Goal: Register for event/course

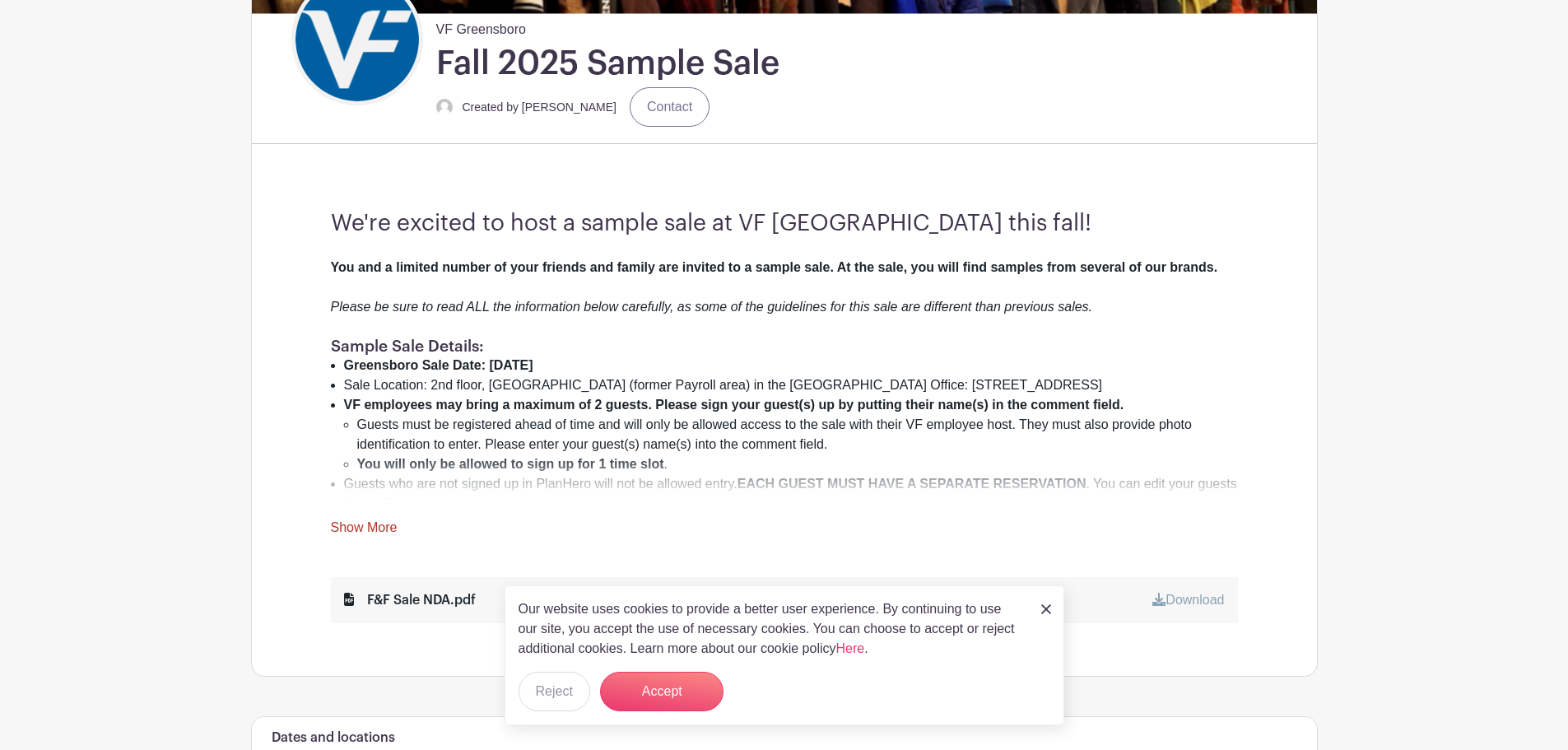
scroll to position [493, 0]
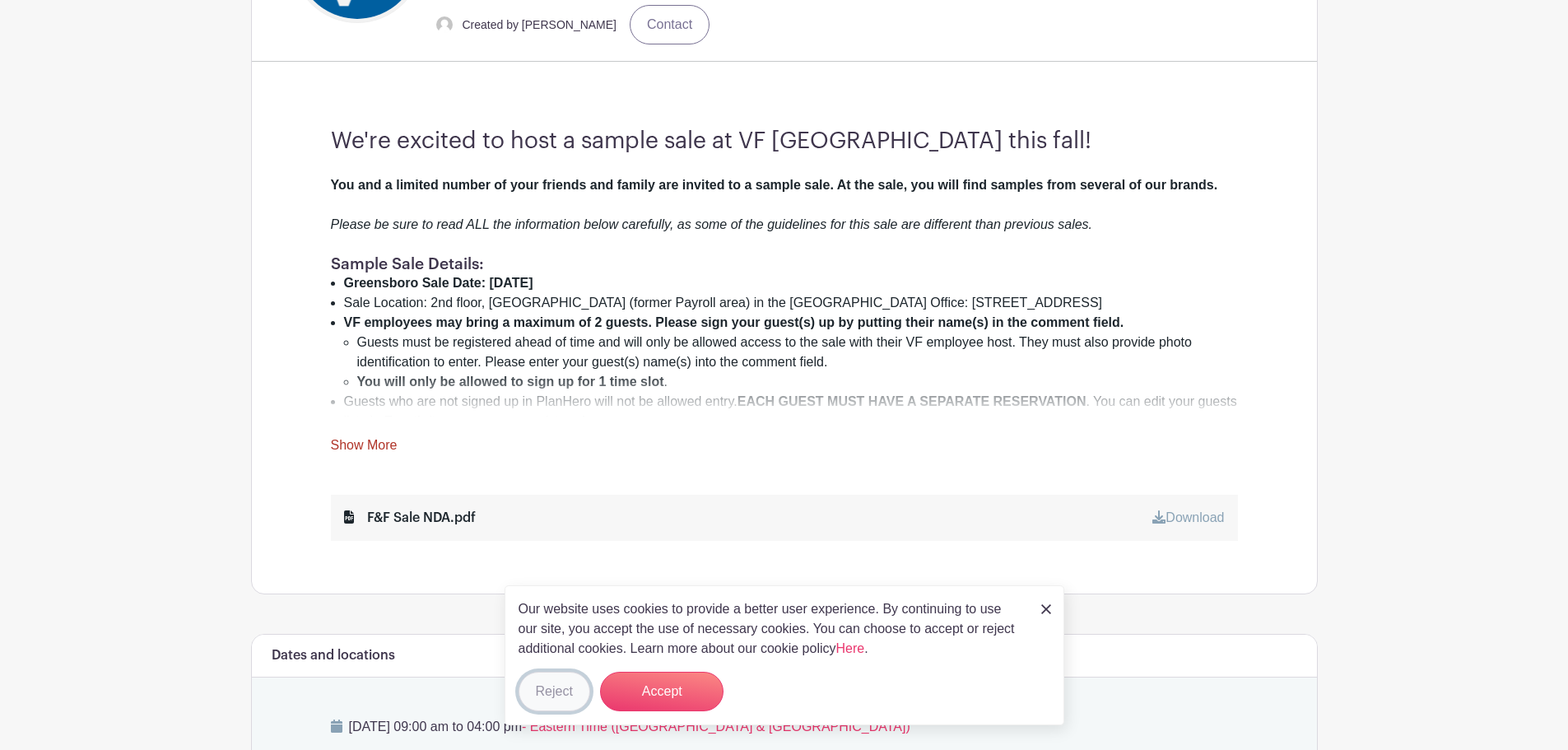
click at [539, 685] on button "Reject" at bounding box center [554, 691] width 72 height 39
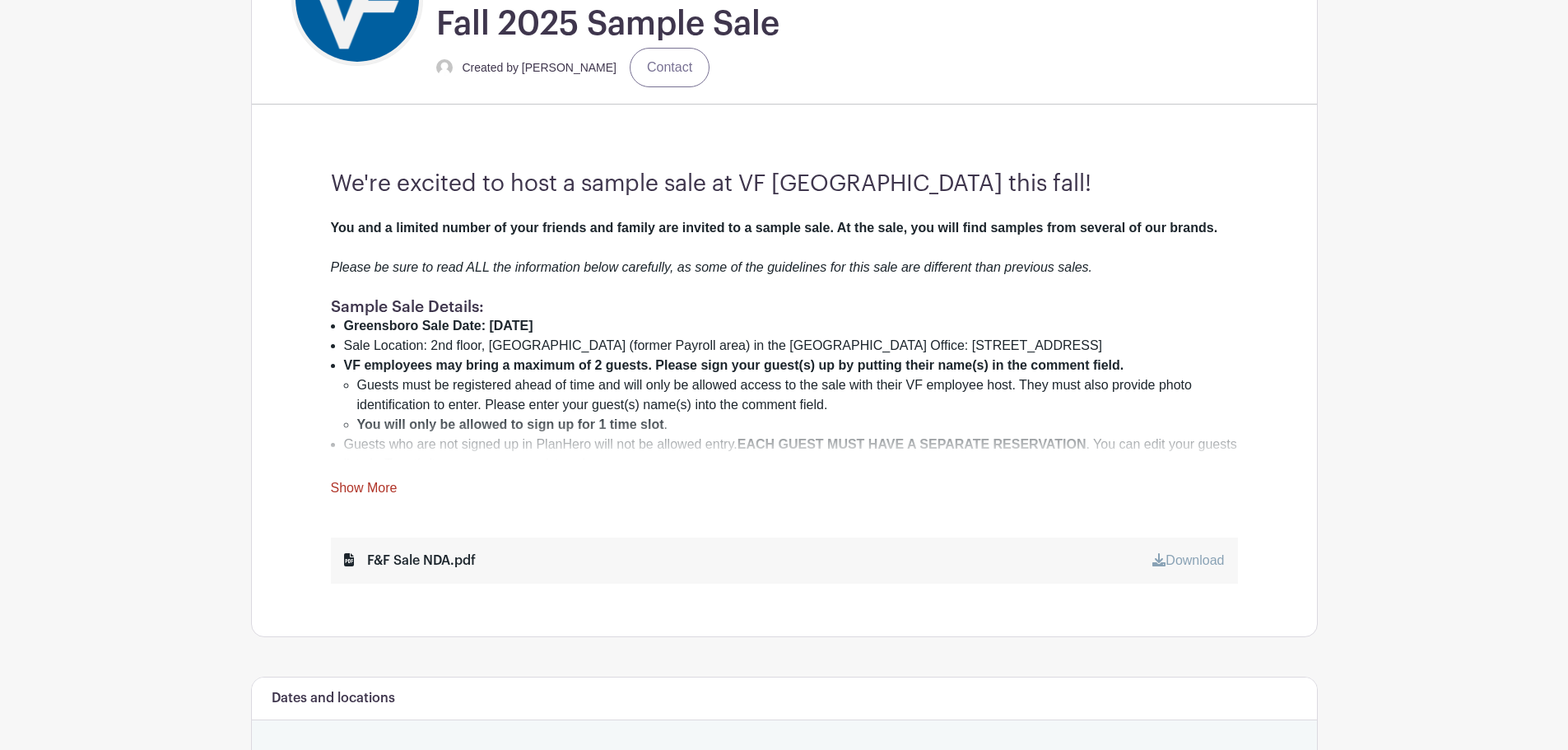
scroll to position [412, 0]
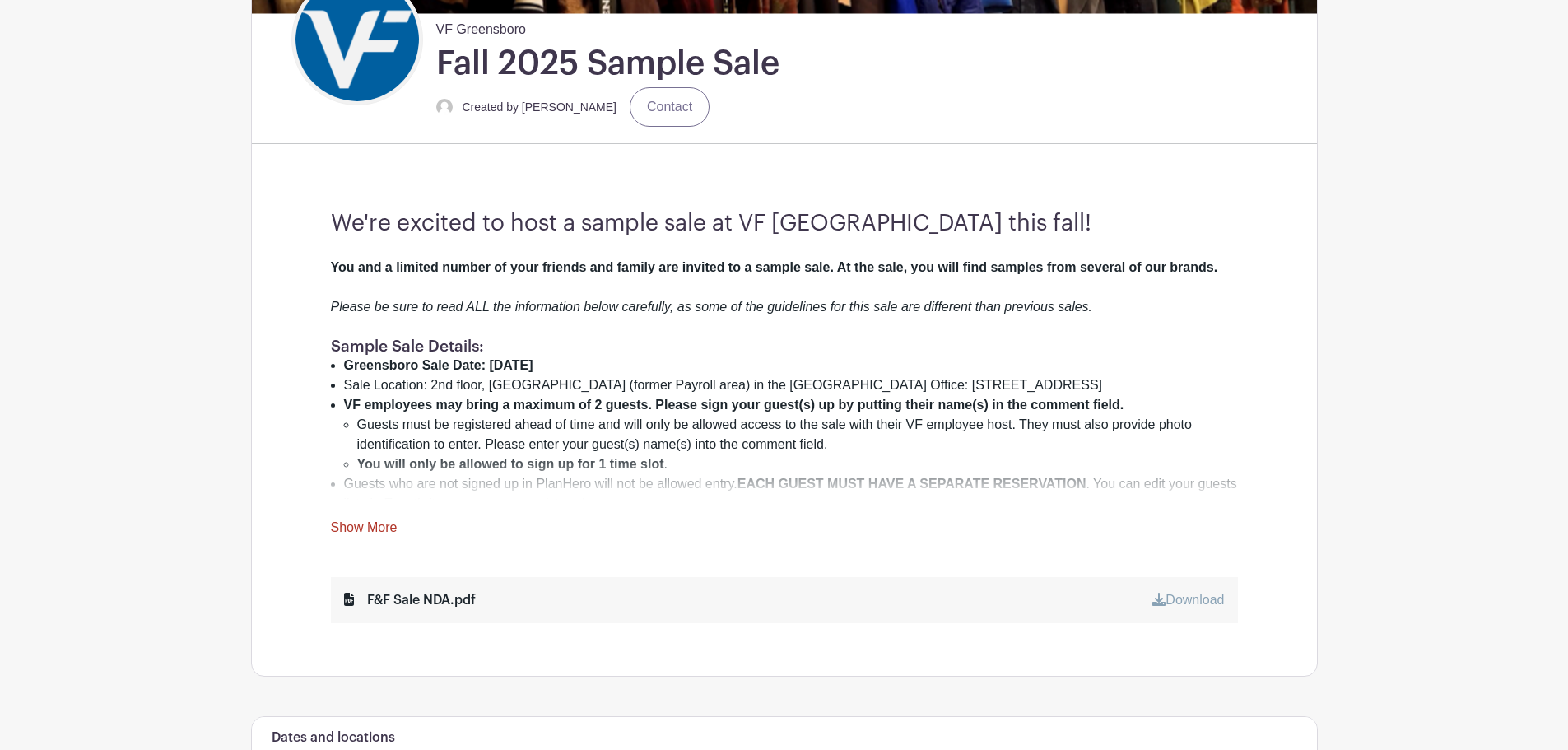
click at [366, 527] on link "Show More" at bounding box center [364, 531] width 67 height 20
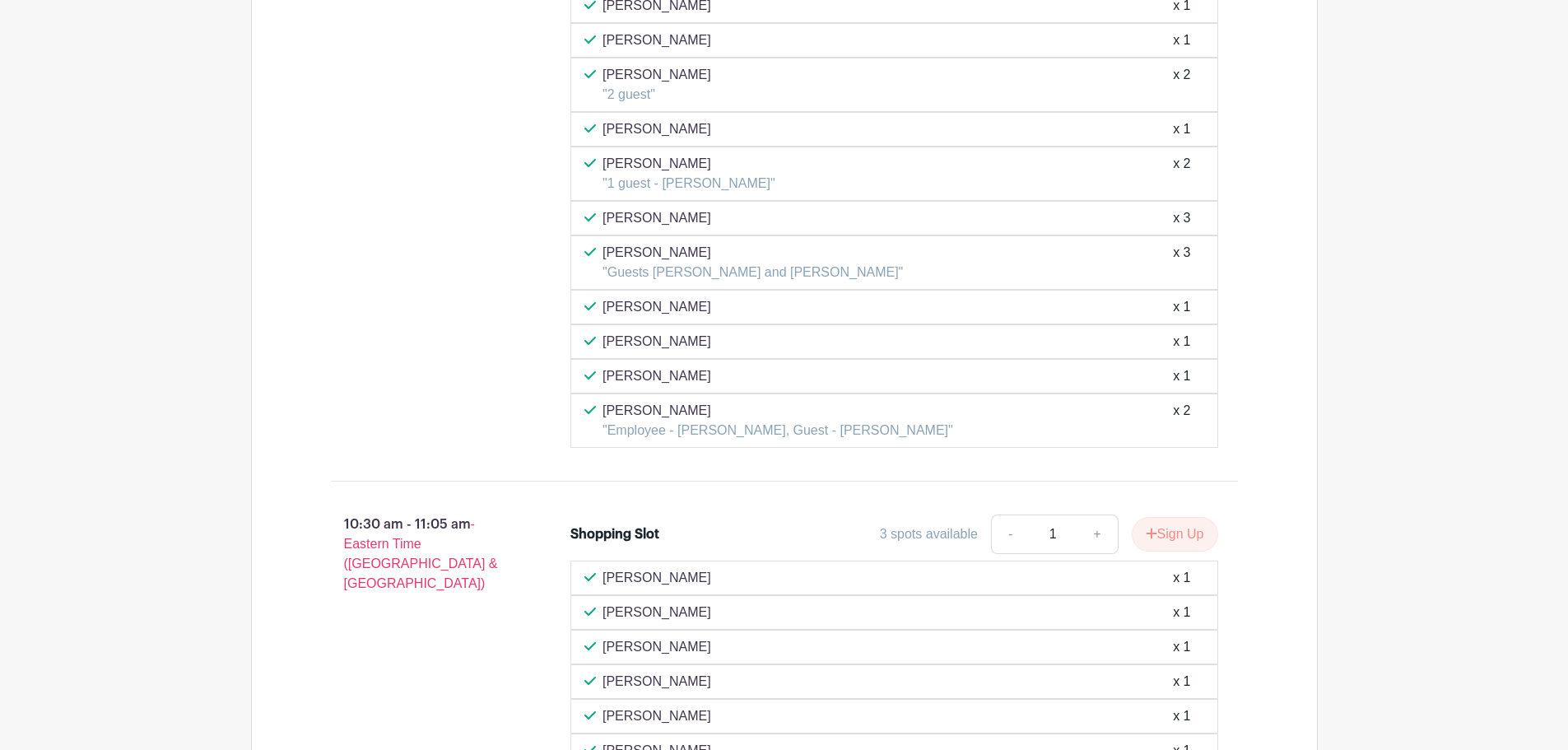
scroll to position [3867, 0]
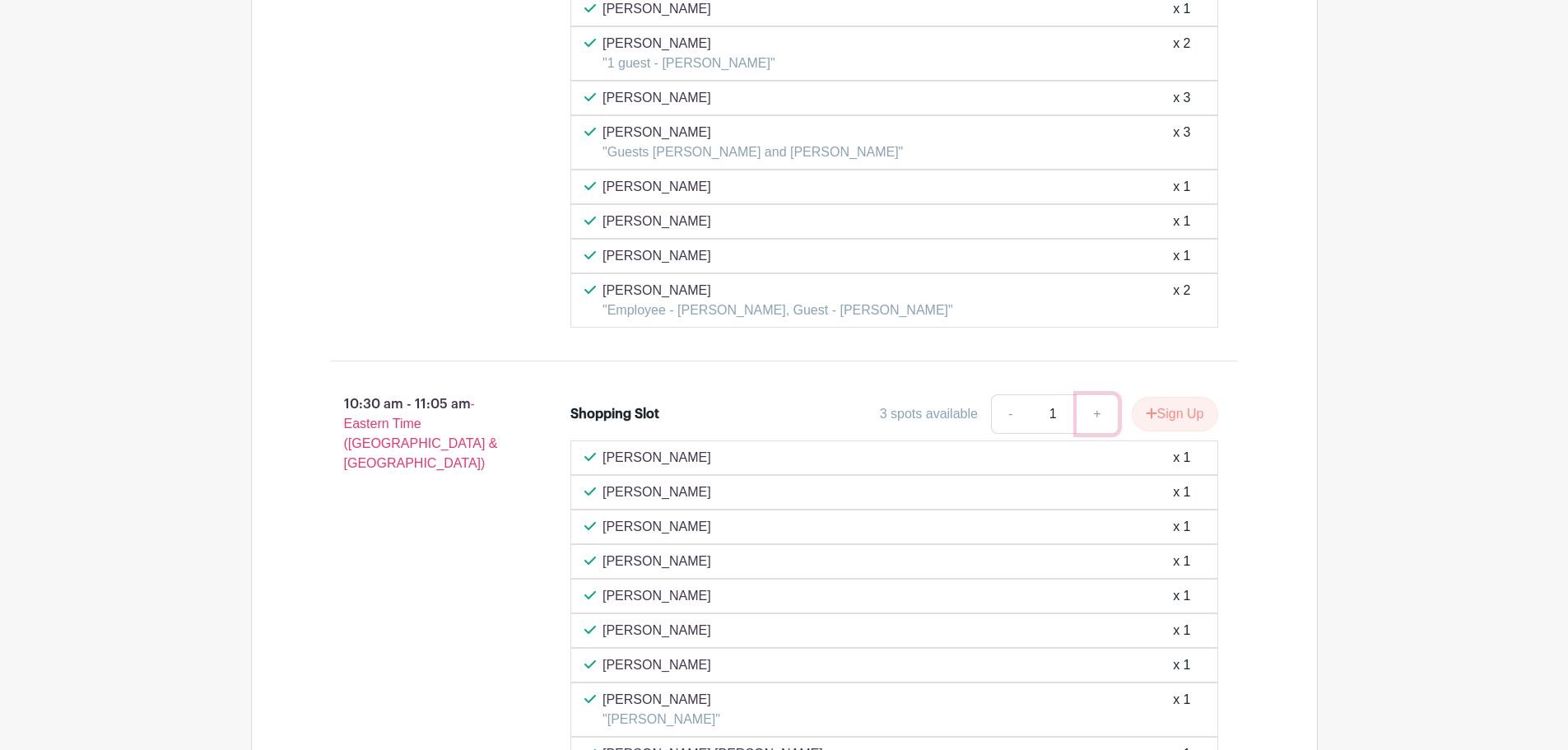
click at [1097, 394] on link "+" at bounding box center [1097, 414] width 41 height 39
type input "3"
click at [1153, 397] on button "Sign Up" at bounding box center [1174, 414] width 86 height 34
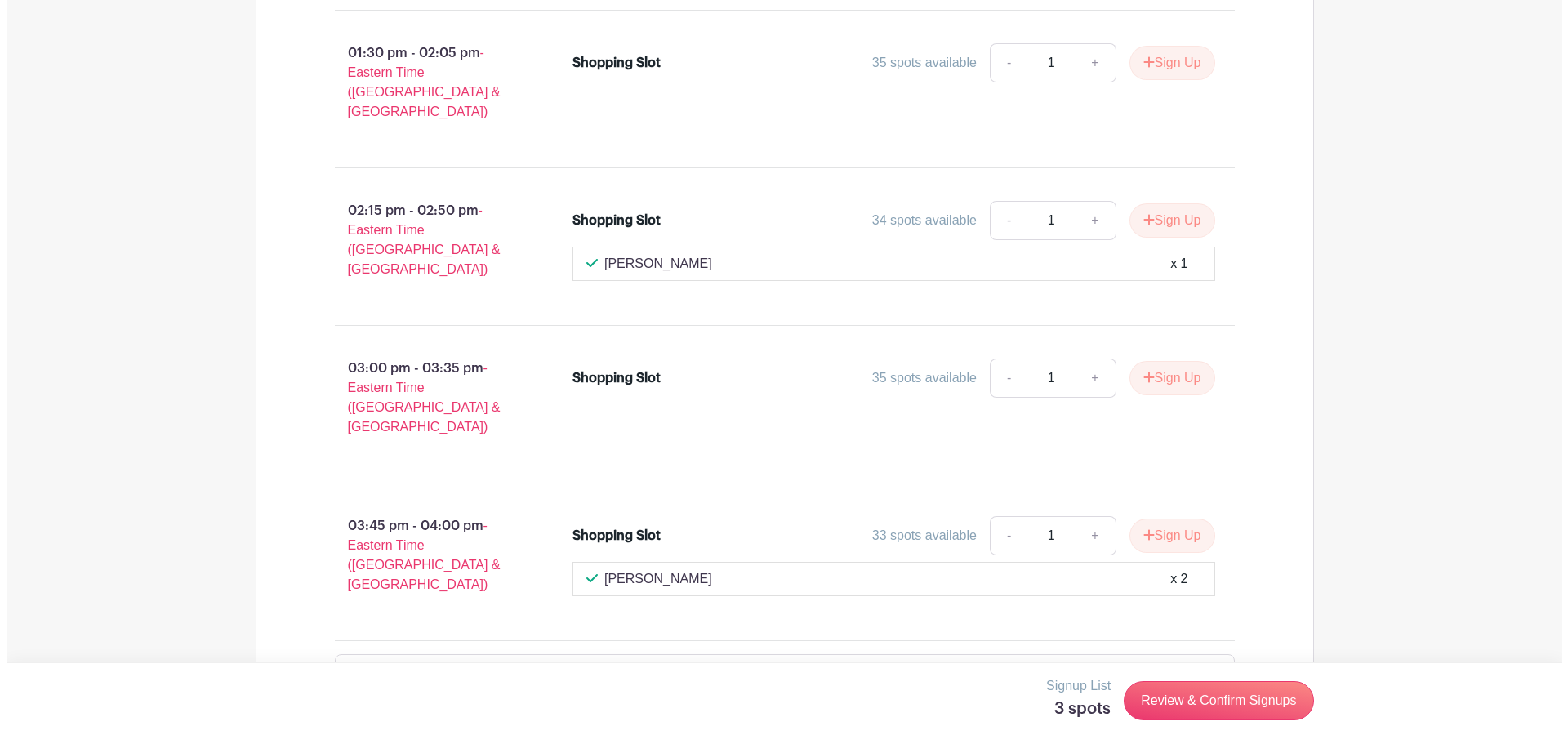
scroll to position [5841, 0]
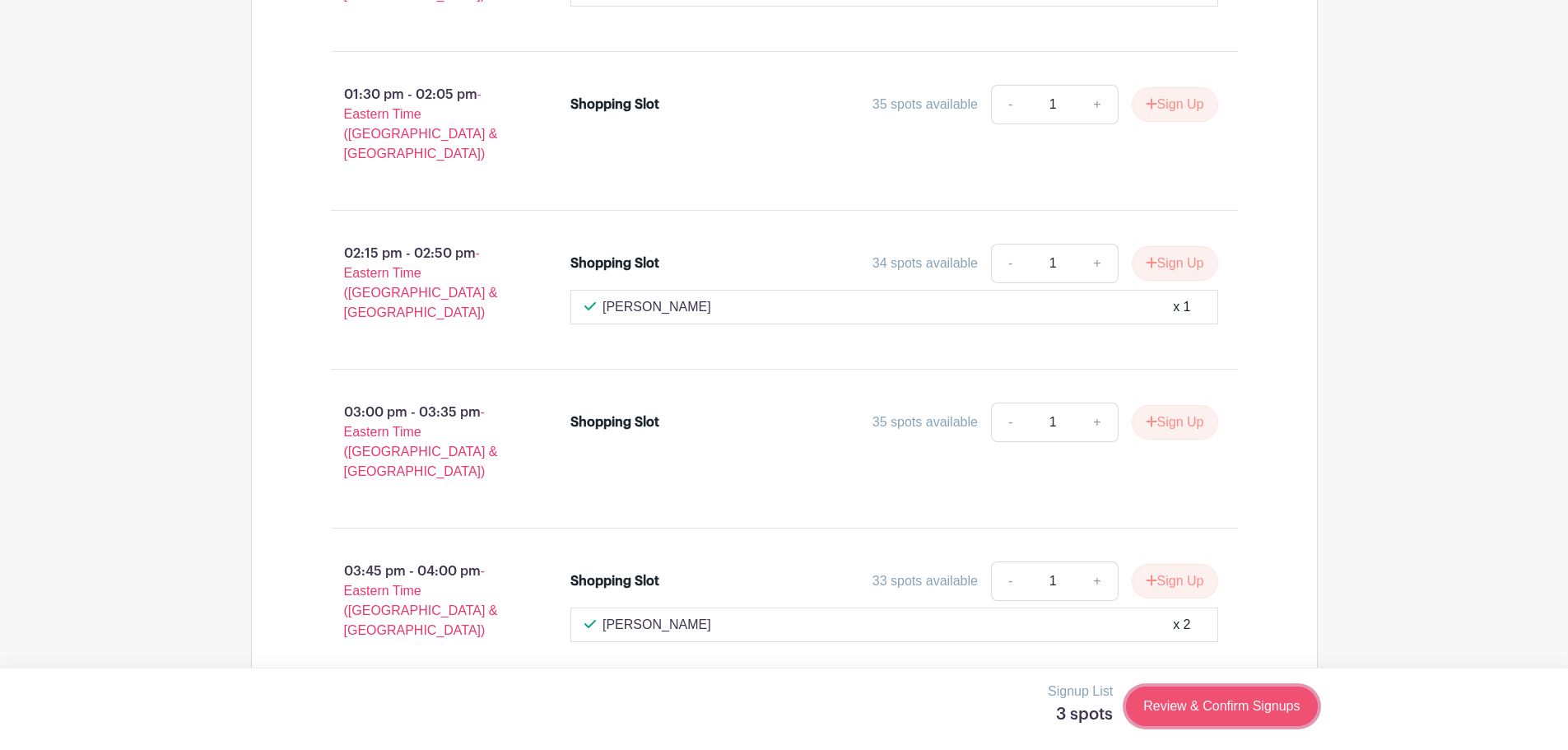
click at [1224, 706] on link "Review & Confirm Signups" at bounding box center [1220, 705] width 191 height 39
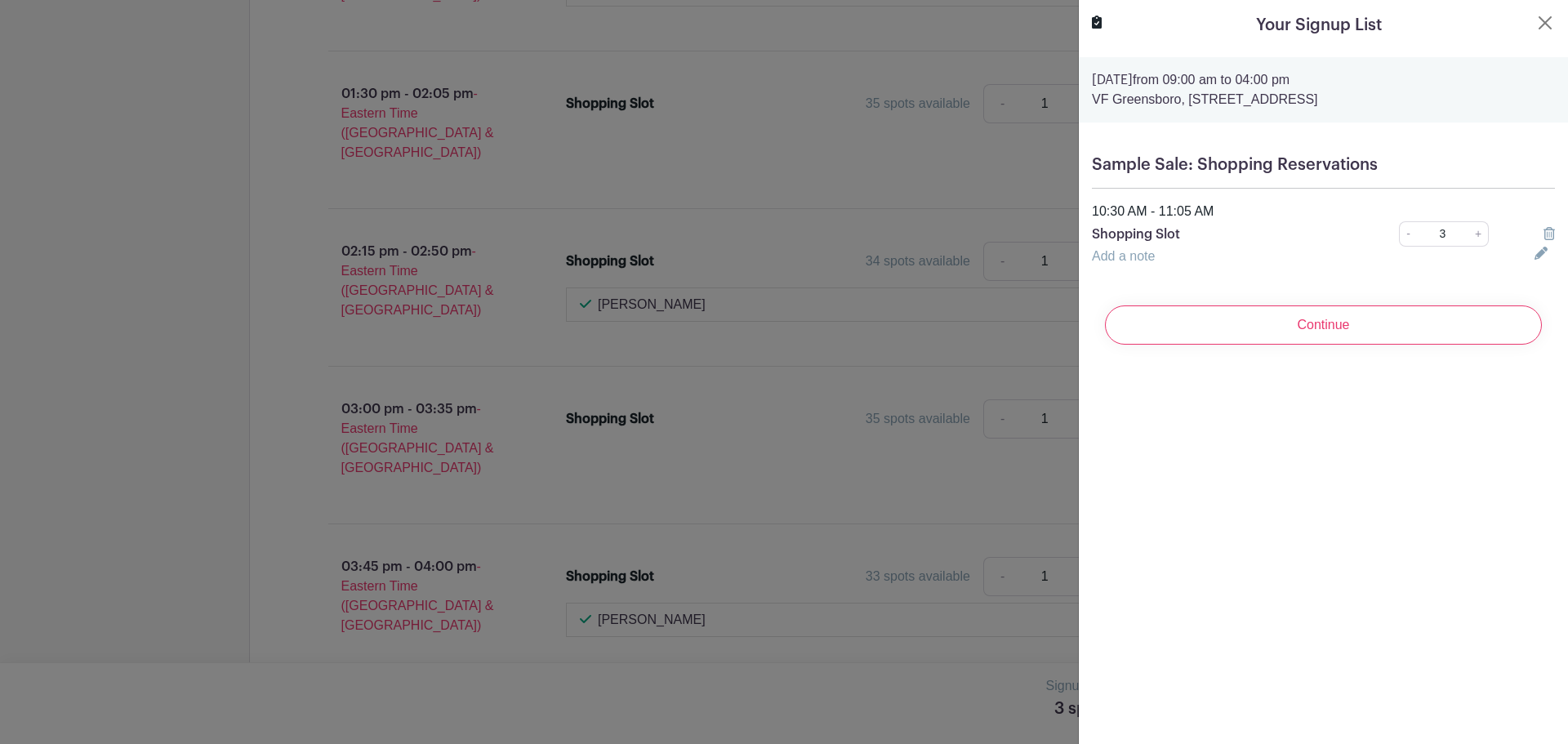
click at [1535, 253] on icon at bounding box center [1541, 253] width 13 height 13
click at [1345, 278] on input "text" at bounding box center [1303, 266] width 423 height 39
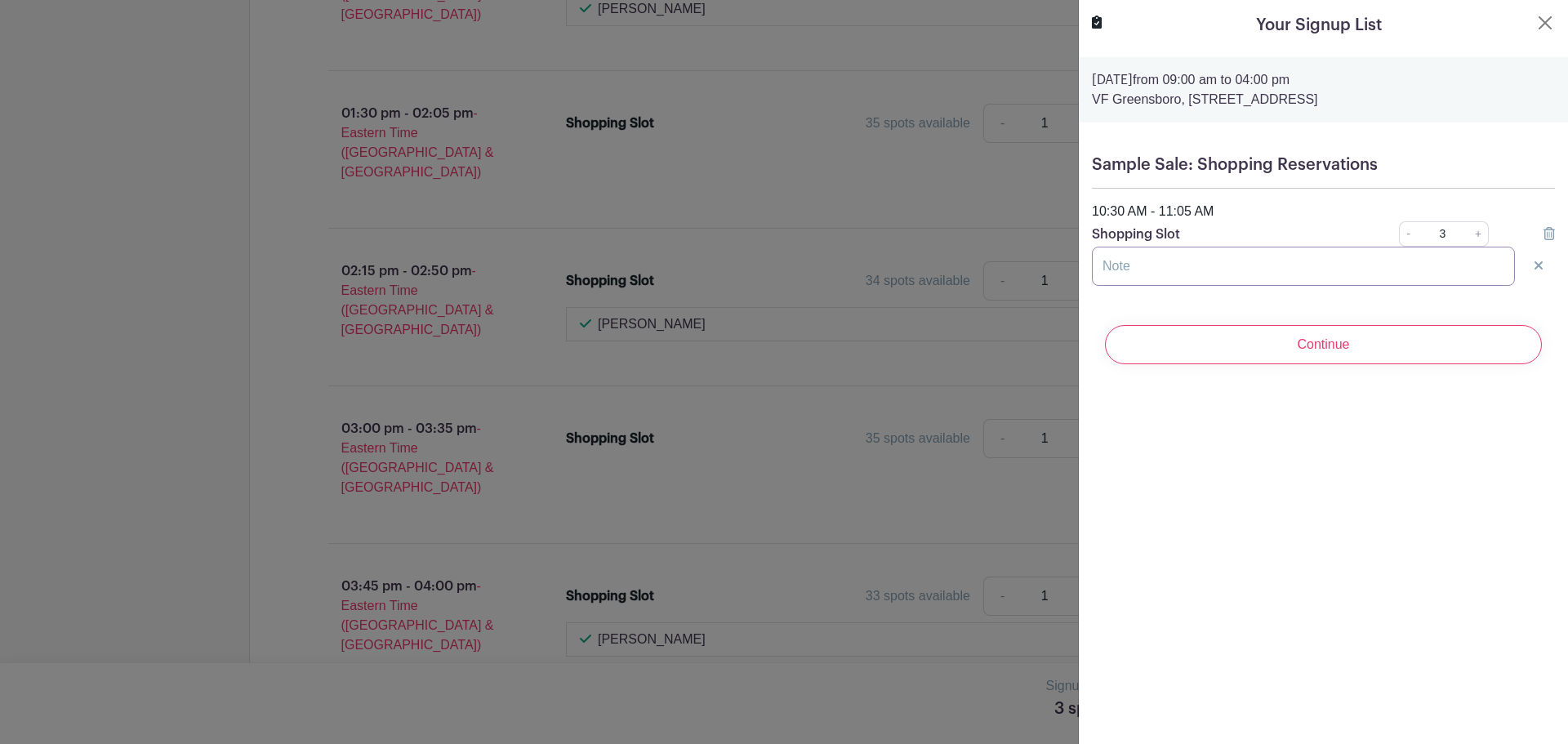
scroll to position [5861, 0]
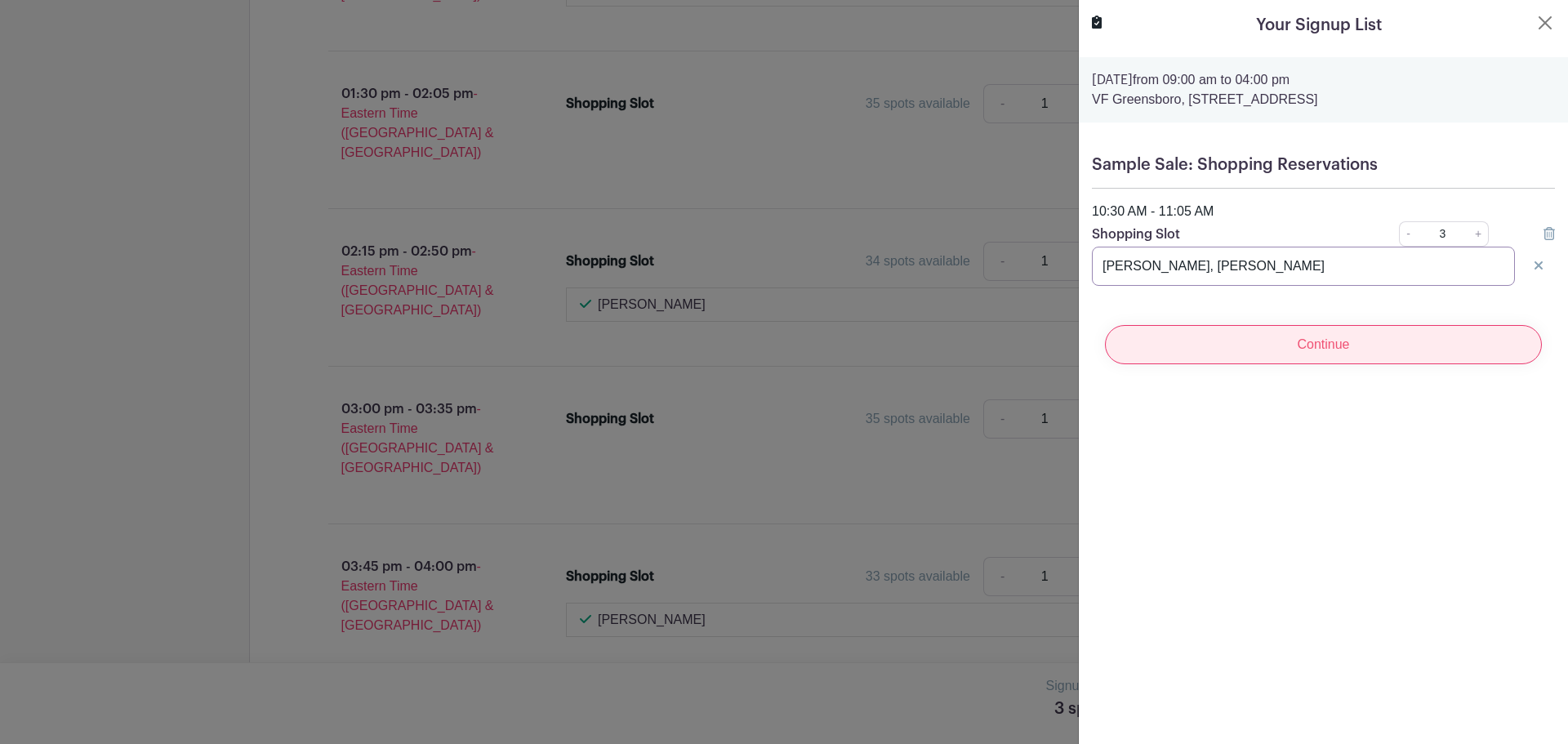
type input "[PERSON_NAME], [PERSON_NAME]"
click at [1259, 348] on input "Continue" at bounding box center [1324, 344] width 437 height 39
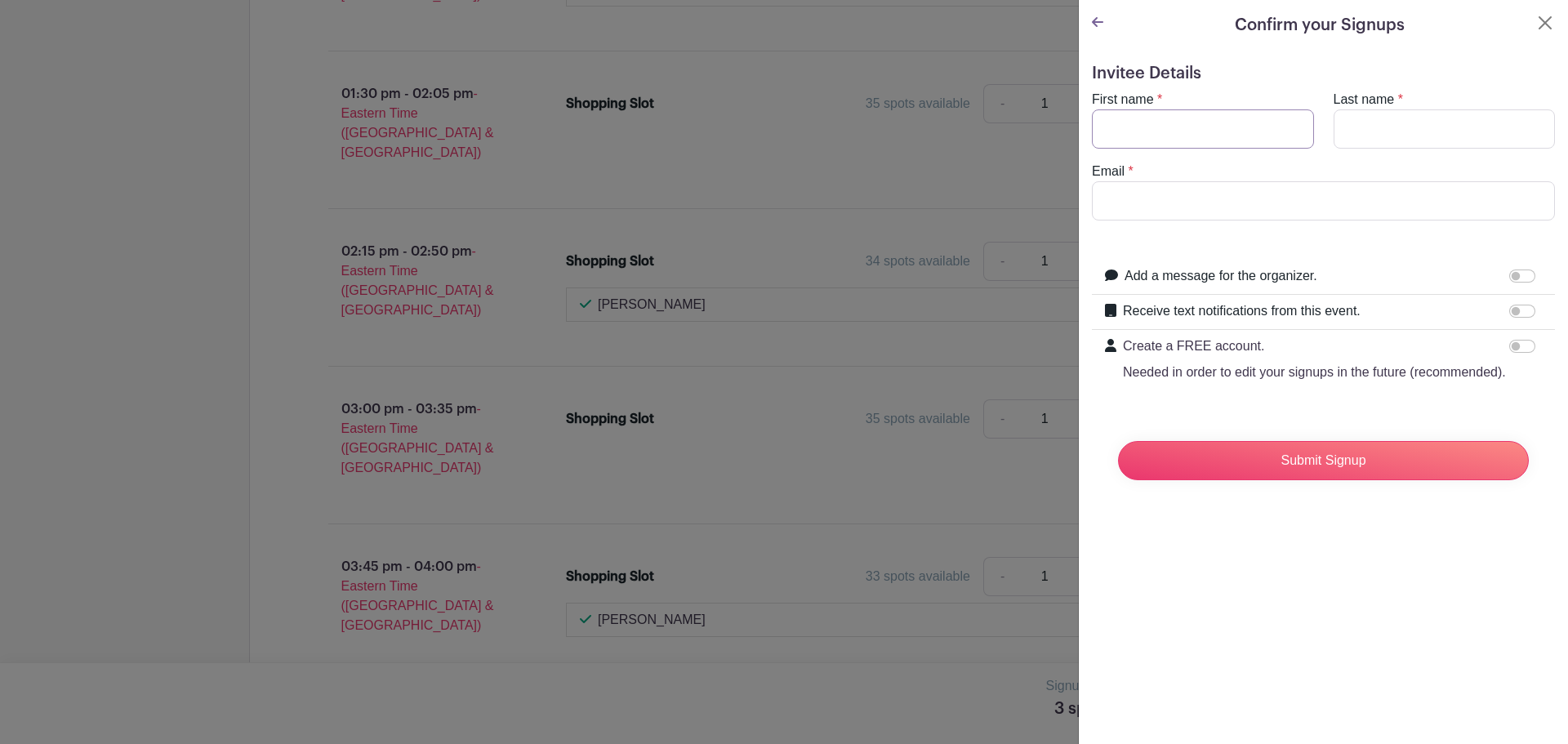
click at [1265, 136] on input "First name" at bounding box center [1203, 129] width 222 height 39
type input "[PERSON_NAME]"
type input "[EMAIL_ADDRESS][DOMAIN_NAME]"
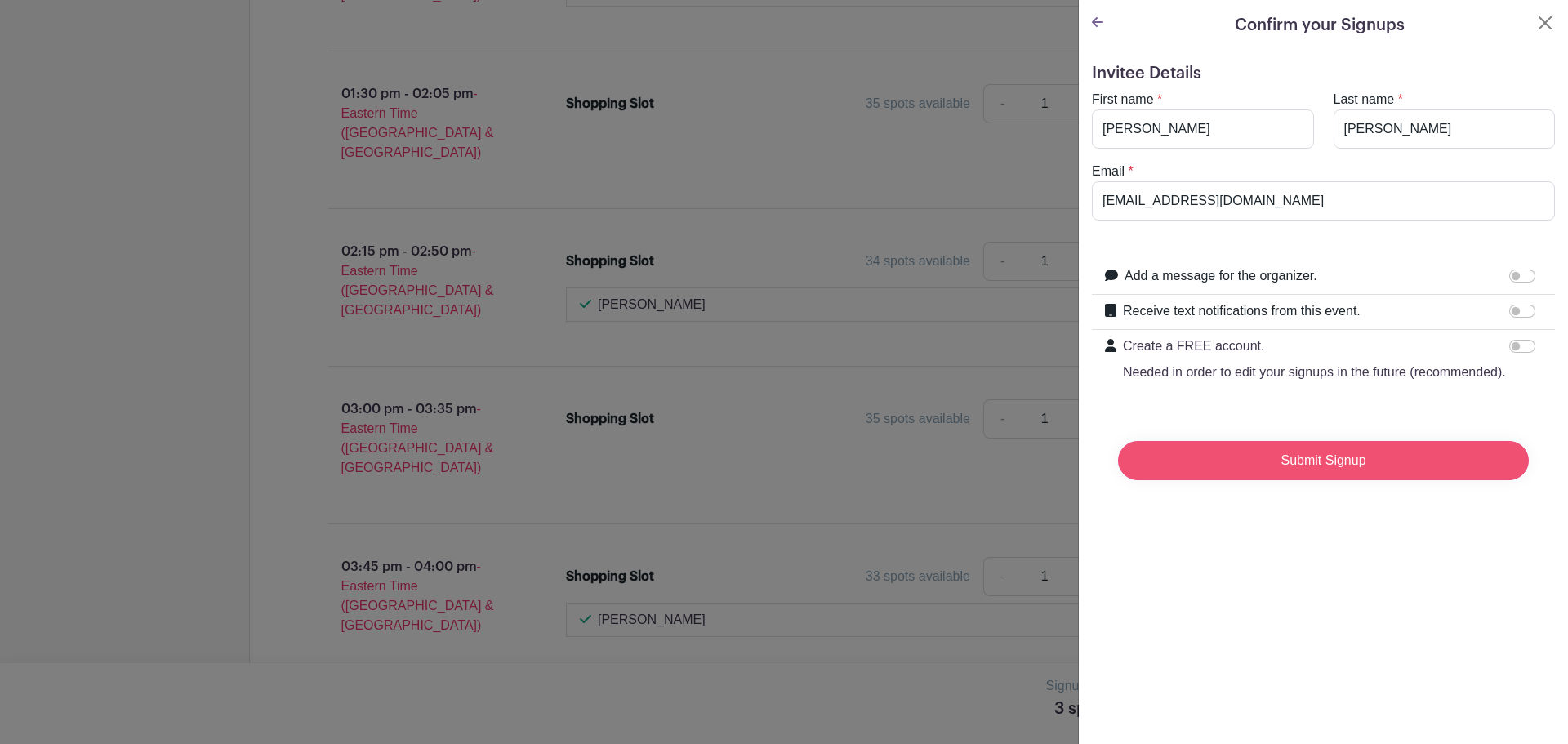
click at [1319, 480] on input "Submit Signup" at bounding box center [1323, 460] width 410 height 39
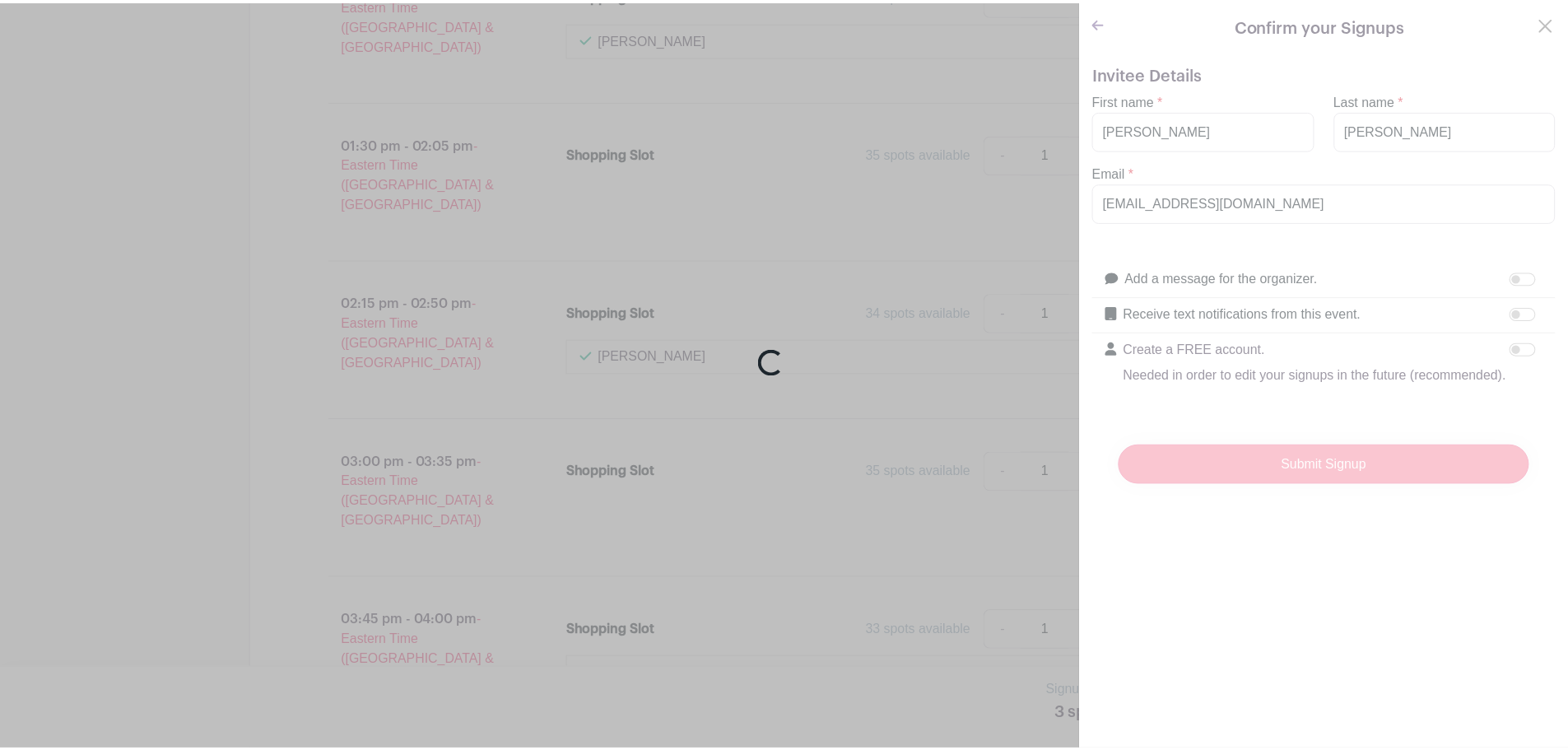
scroll to position [5957, 0]
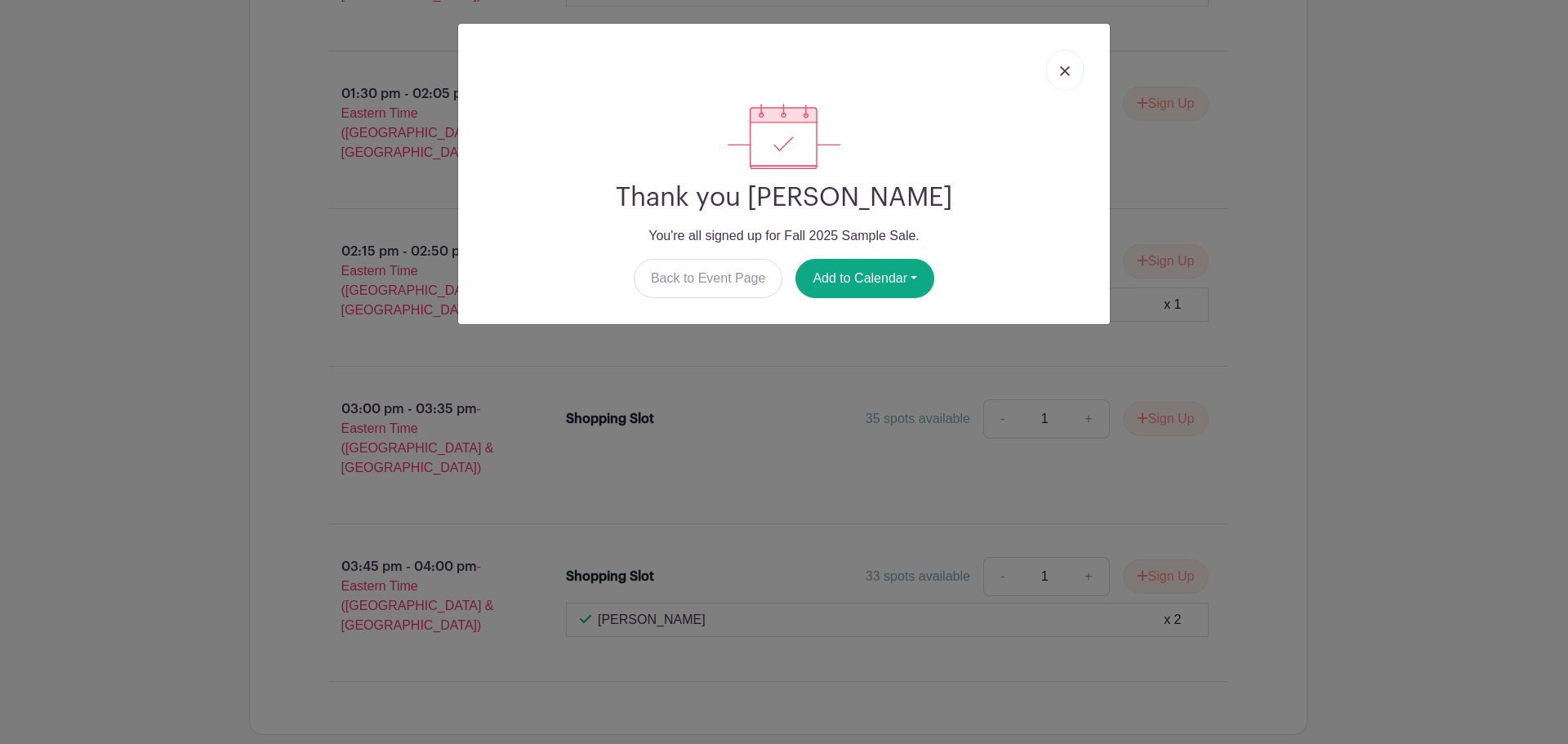
click at [1066, 79] on link at bounding box center [1064, 70] width 38 height 41
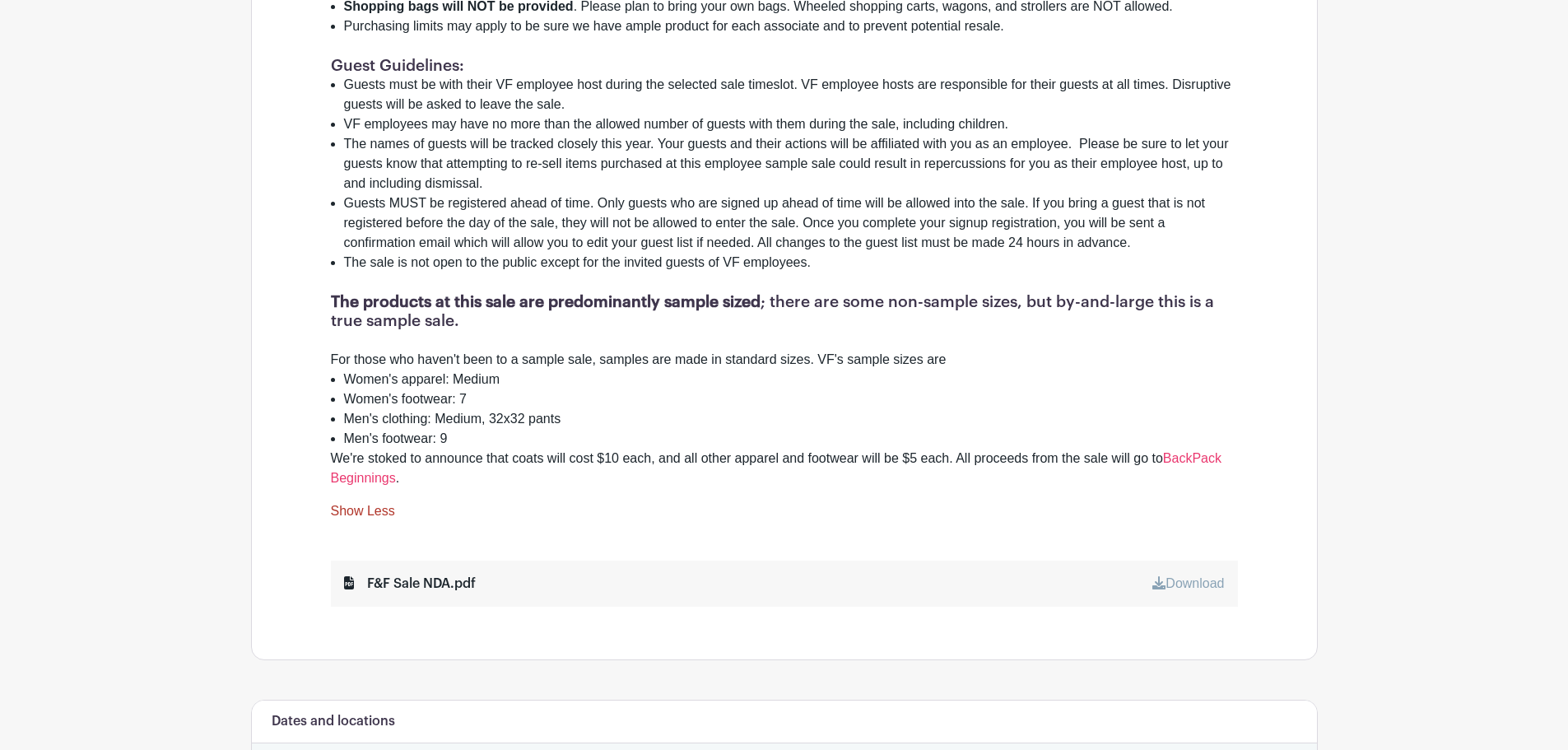
scroll to position [1185, 0]
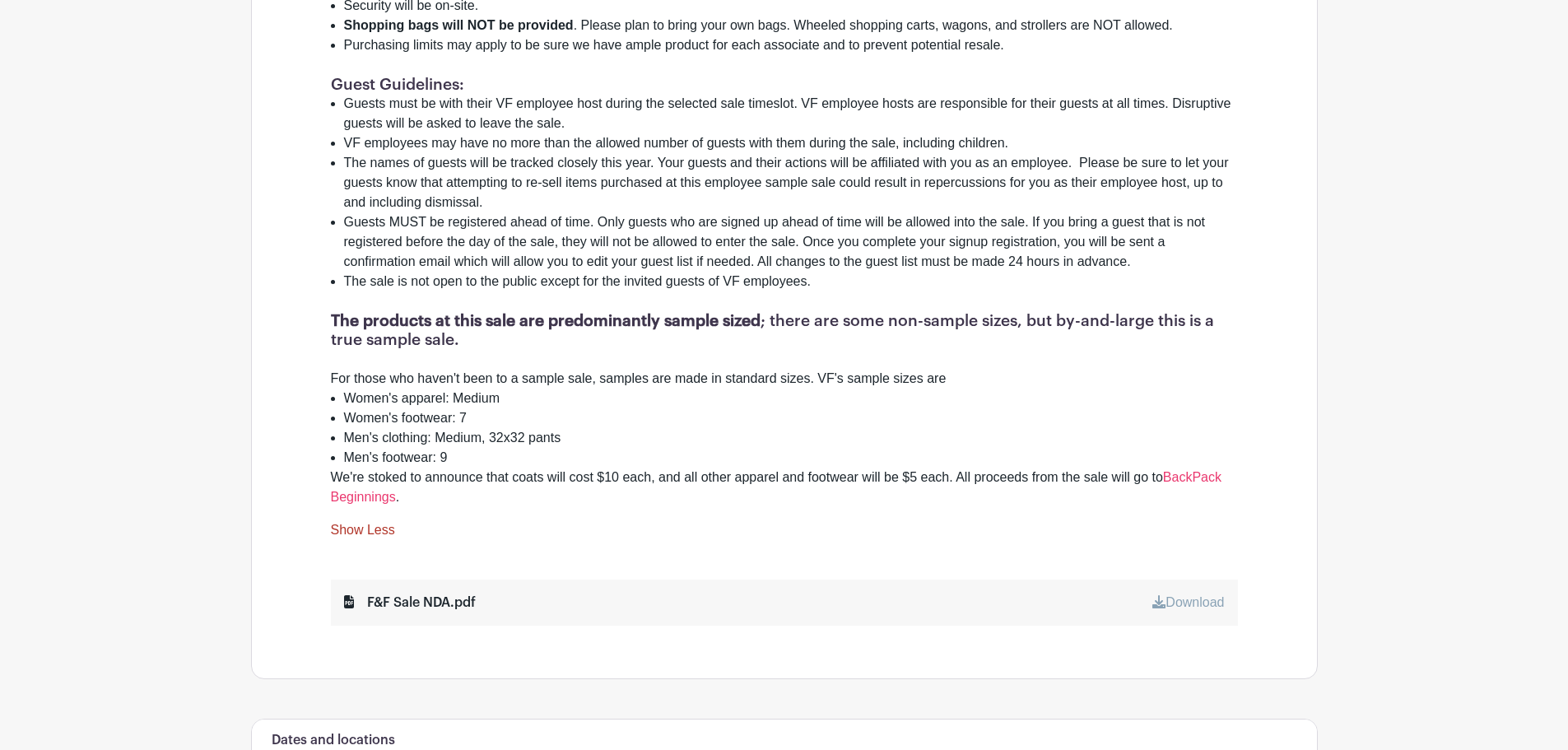
click at [1189, 595] on link "Download" at bounding box center [1187, 601] width 72 height 14
